Goal: Browse casually: Explore the website without a specific task or goal

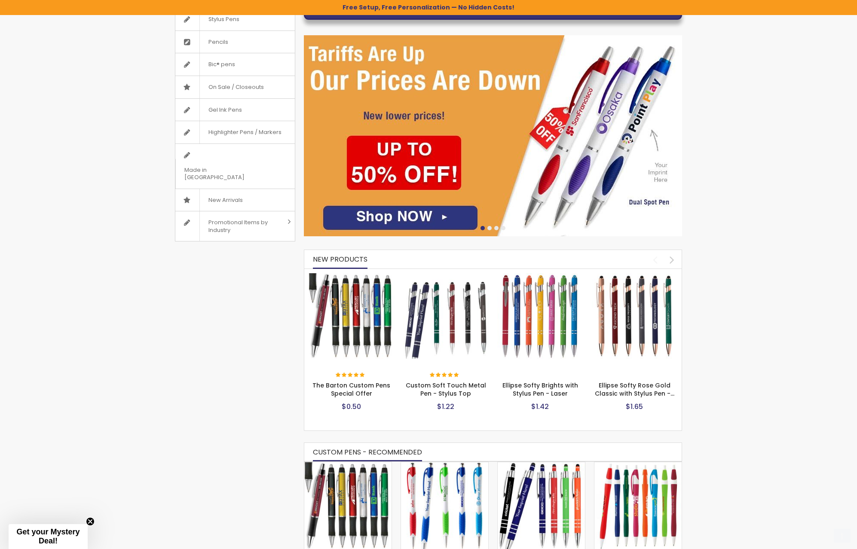
scroll to position [172, 0]
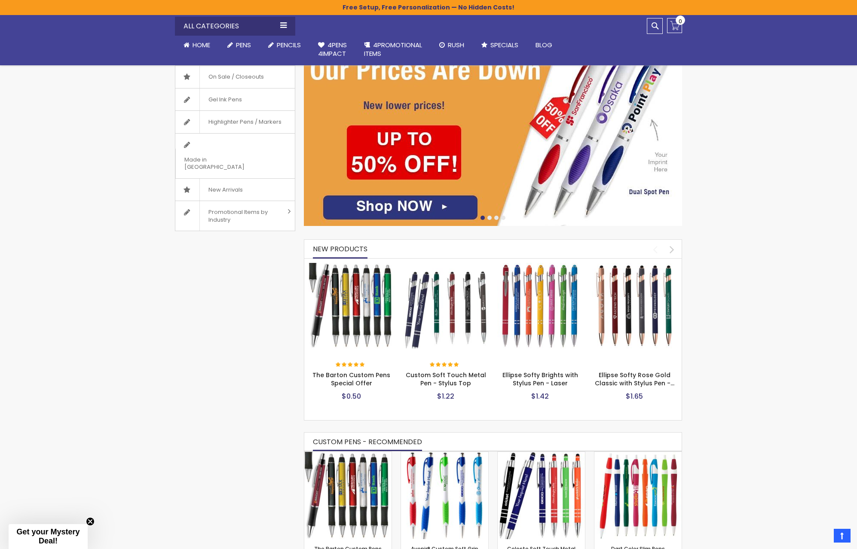
click at [355, 302] on img at bounding box center [352, 306] width 86 height 86
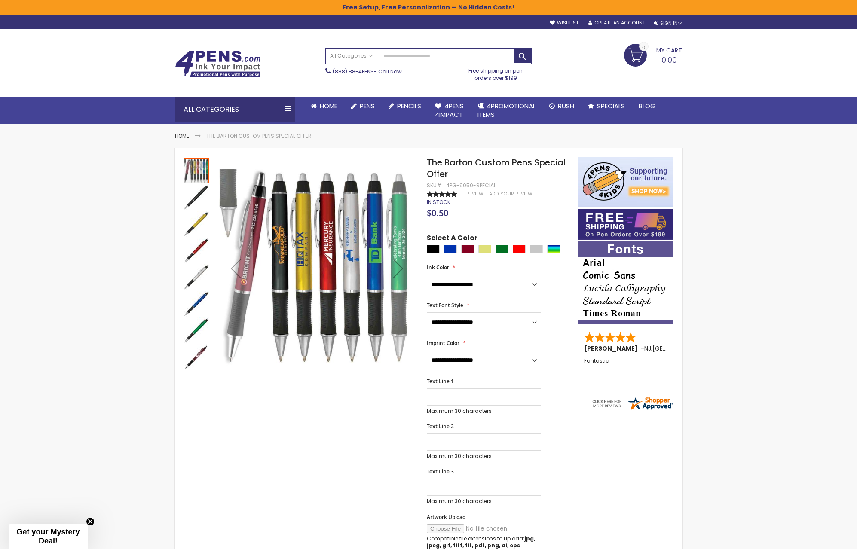
click at [228, 61] on img at bounding box center [218, 64] width 86 height 28
